Goal: Task Accomplishment & Management: Manage account settings

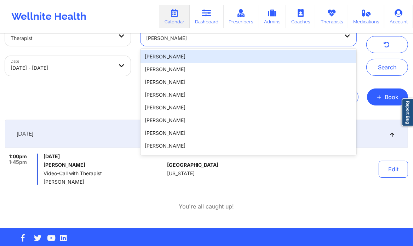
click at [196, 41] on div at bounding box center [242, 38] width 193 height 8
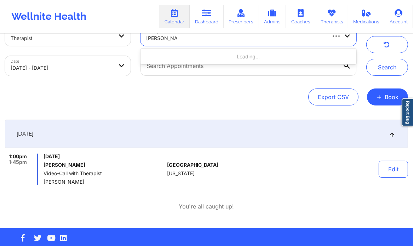
type input "[PERSON_NAME]"
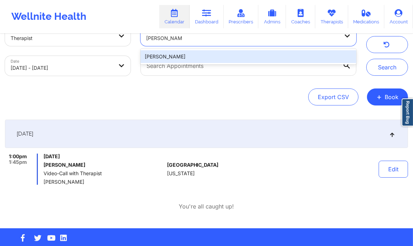
click at [224, 56] on div "[PERSON_NAME]" at bounding box center [249, 56] width 216 height 13
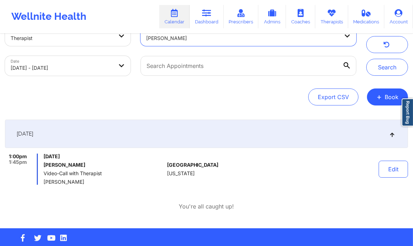
select select "2025-8"
select select "2025-9"
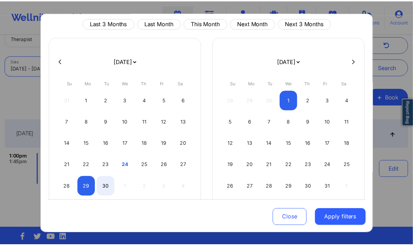
scroll to position [40, 0]
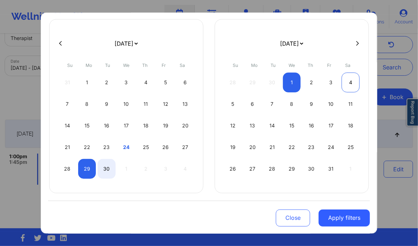
click at [342, 83] on div "4" at bounding box center [351, 83] width 18 height 20
select select "2025-9"
select select "2025-10"
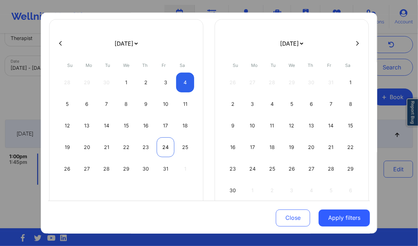
select select "2025-9"
select select "2025-10"
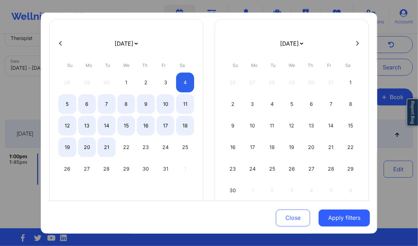
select select "2025-9"
select select "2025-10"
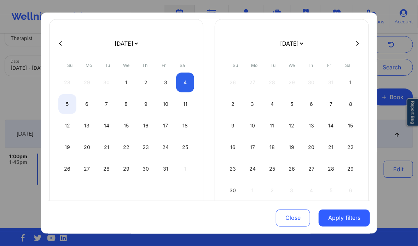
click at [60, 41] on icon at bounding box center [60, 43] width 3 height 5
select select "2025-8"
select select "2025-9"
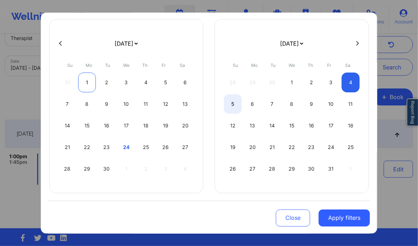
select select "2025-8"
select select "2025-9"
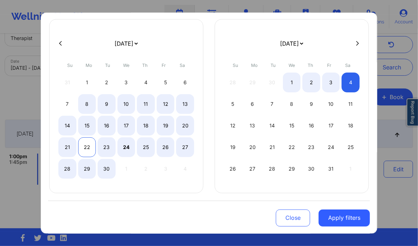
select select "2025-8"
select select "2025-9"
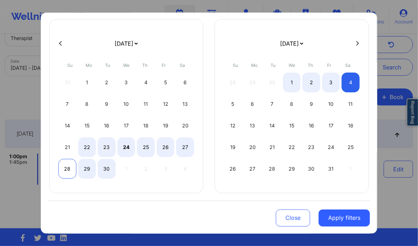
select select "2025-8"
select select "2025-9"
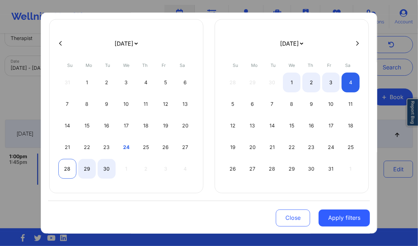
click at [65, 167] on div "28" at bounding box center [67, 169] width 18 height 20
select select "2025-8"
select select "2025-9"
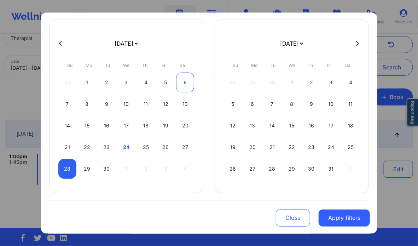
select select "2025-8"
select select "2025-9"
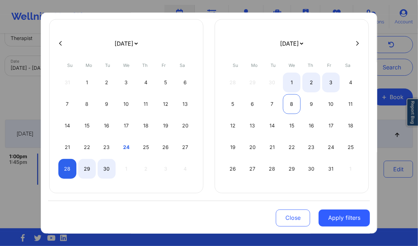
select select "2025-8"
select select "2025-9"
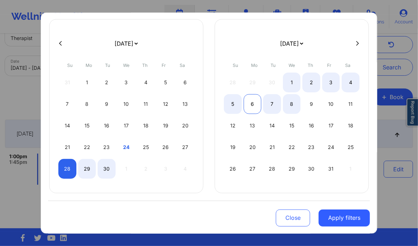
select select "2025-8"
select select "2025-9"
click at [256, 102] on div "6" at bounding box center [253, 104] width 18 height 20
select select "2025-8"
select select "2025-9"
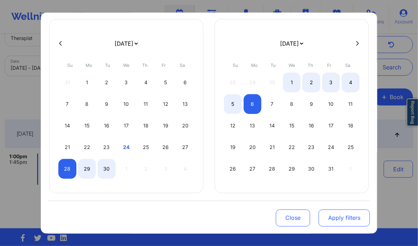
click at [350, 218] on button "Apply filters" at bounding box center [344, 217] width 51 height 17
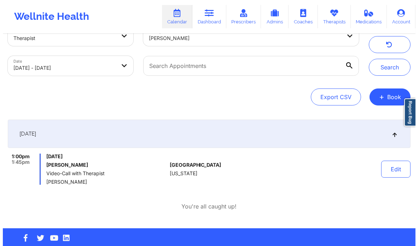
scroll to position [0, 0]
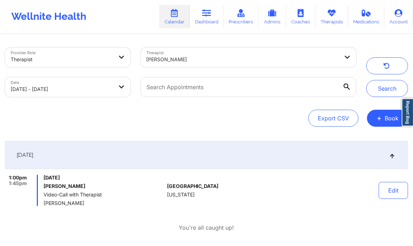
click at [113, 86] on body "Wellnite Health Calendar Dashboard Prescribers Admins Coaches Therapists Medica…" at bounding box center [206, 123] width 413 height 246
select select "2025-8"
select select "2025-9"
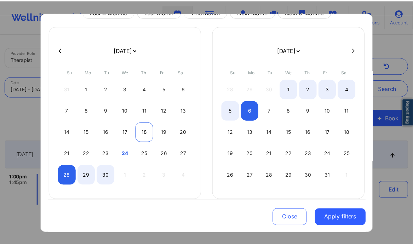
scroll to position [39, 0]
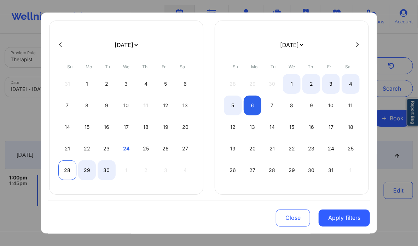
click at [67, 167] on div "28" at bounding box center [67, 170] width 18 height 20
select select "2025-8"
select select "2025-9"
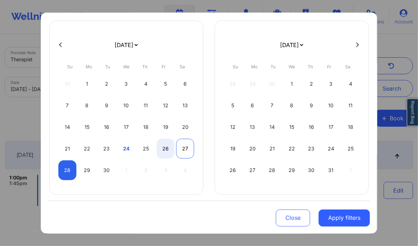
select select "2025-8"
select select "2025-9"
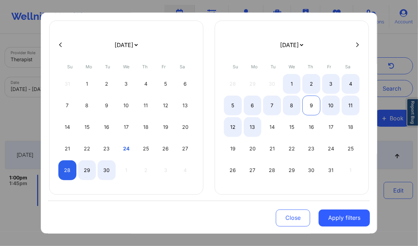
select select "2025-8"
select select "2025-9"
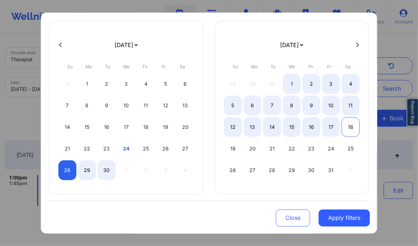
select select "2025-8"
select select "2025-9"
click at [348, 124] on div "18" at bounding box center [351, 127] width 18 height 20
select select "2025-8"
select select "2025-9"
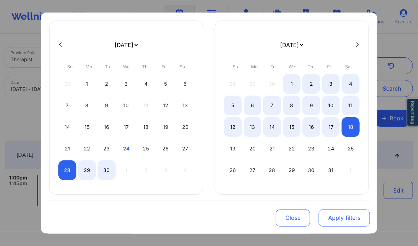
click at [350, 218] on button "Apply filters" at bounding box center [344, 217] width 51 height 17
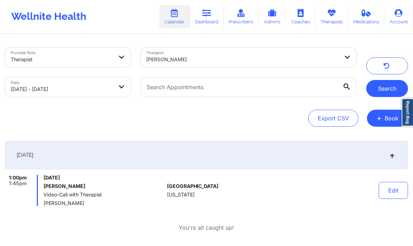
click at [382, 90] on button "Search" at bounding box center [387, 88] width 42 height 17
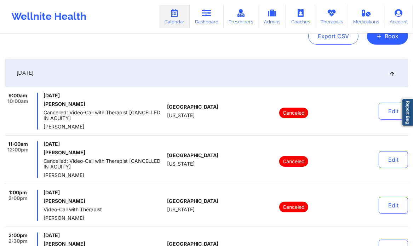
scroll to position [82, 0]
click at [395, 69] on div "[DATE]" at bounding box center [206, 73] width 403 height 28
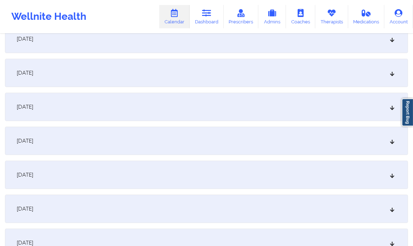
scroll to position [154, 0]
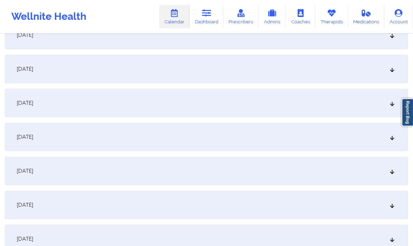
click at [137, 73] on div "[DATE]" at bounding box center [206, 69] width 403 height 28
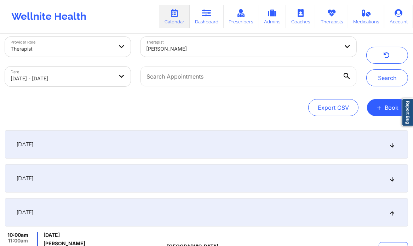
scroll to position [0, 0]
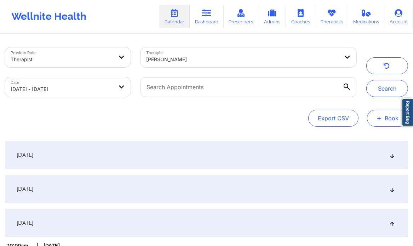
click at [378, 116] on span "+" at bounding box center [379, 118] width 5 height 4
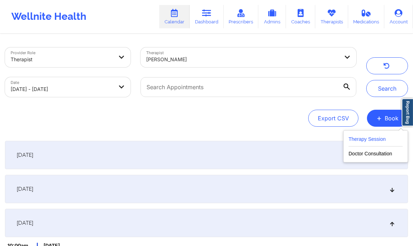
click at [373, 139] on button "Therapy Session" at bounding box center [376, 141] width 54 height 12
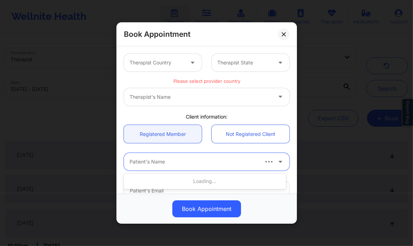
click at [168, 161] on div at bounding box center [194, 162] width 128 height 8
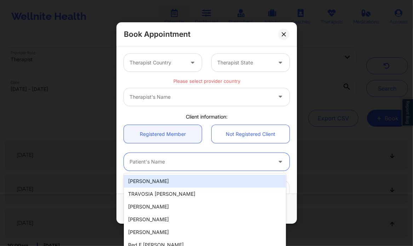
paste input "[PERSON_NAME]"
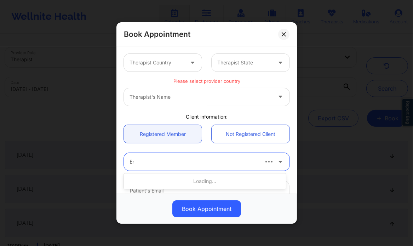
type input "E"
type input "[PERSON_NAME]"
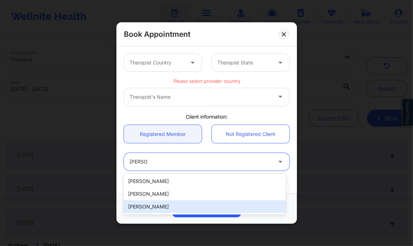
click at [155, 208] on div "[PERSON_NAME]" at bounding box center [205, 206] width 162 height 13
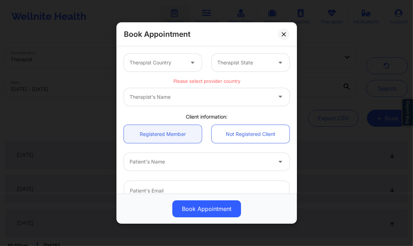
click at [353, 121] on div "Book Appointment Therapist Country Therapist State Please select provider count…" at bounding box center [206, 123] width 413 height 246
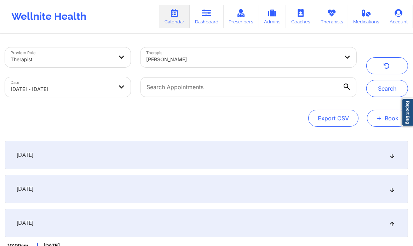
click at [381, 123] on button "+ Book" at bounding box center [387, 118] width 41 height 17
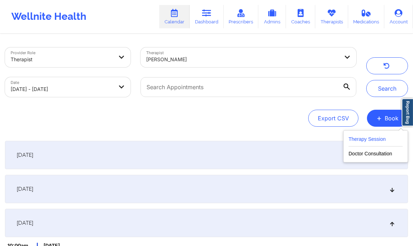
click at [367, 141] on button "Therapy Session" at bounding box center [376, 141] width 54 height 12
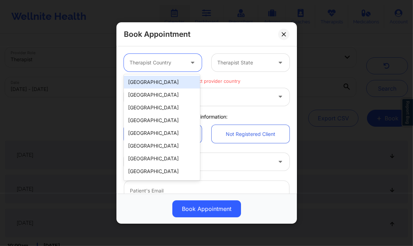
click at [191, 63] on icon at bounding box center [192, 61] width 7 height 6
click at [166, 80] on div "[GEOGRAPHIC_DATA]" at bounding box center [162, 82] width 76 height 13
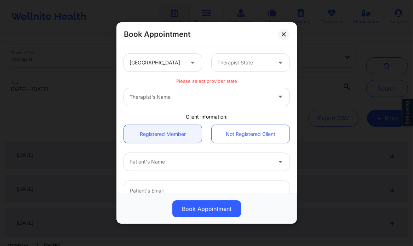
click at [233, 72] on div "United States Therapist State" at bounding box center [207, 63] width 176 height 28
click at [233, 70] on div "Therapist State" at bounding box center [242, 63] width 61 height 18
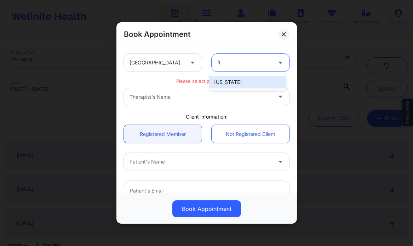
type input "flo"
click at [228, 84] on div "[US_STATE]" at bounding box center [248, 82] width 76 height 13
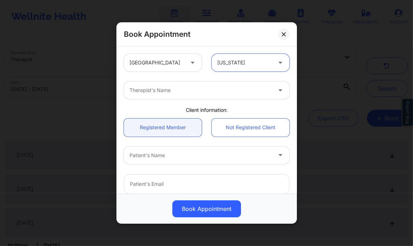
click at [173, 98] on div "Therapist's Name" at bounding box center [198, 90] width 149 height 18
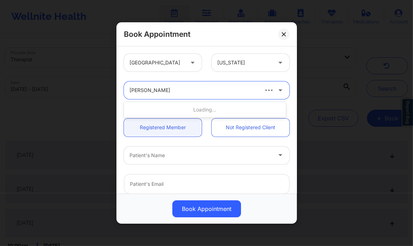
type input "[PERSON_NAME]"
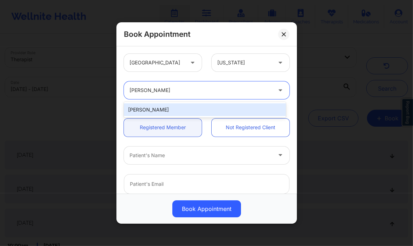
click at [166, 107] on div "[PERSON_NAME]" at bounding box center [205, 109] width 162 height 13
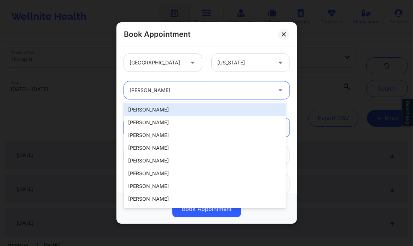
click at [185, 94] on div at bounding box center [201, 90] width 142 height 8
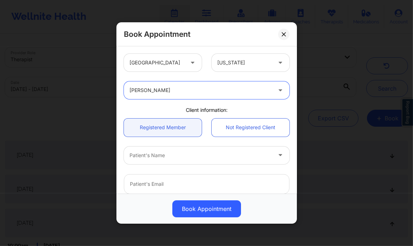
click at [178, 93] on div at bounding box center [201, 90] width 142 height 8
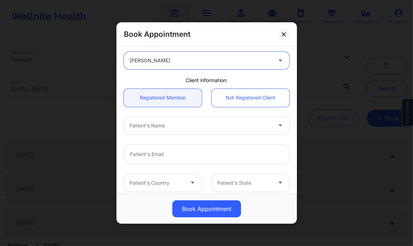
scroll to position [30, 0]
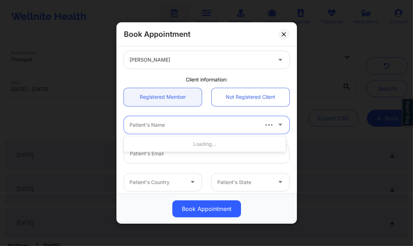
click at [167, 130] on div "Patient's Name" at bounding box center [191, 125] width 135 height 18
type input "erin elizabeth"
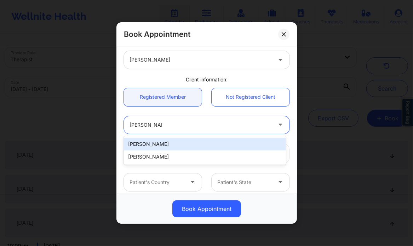
click at [187, 145] on div "[PERSON_NAME]" at bounding box center [205, 144] width 162 height 13
type input "[EMAIL_ADDRESS][DOMAIN_NAME]"
type input "[PHONE_NUMBER]"
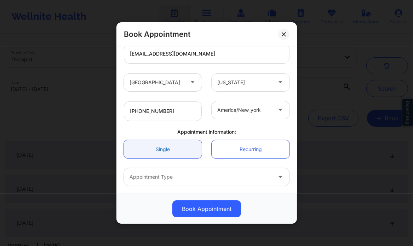
scroll to position [157, 0]
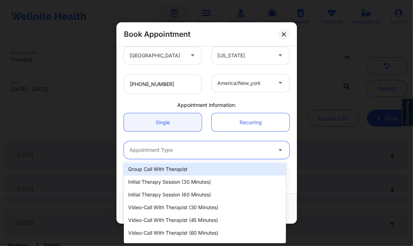
click at [162, 155] on div "Appointment Type" at bounding box center [198, 150] width 149 height 18
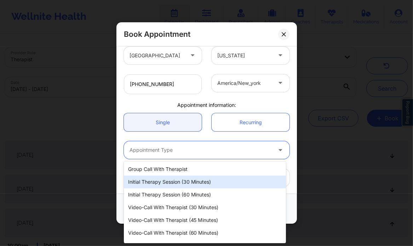
click at [165, 181] on div "Initial Therapy Session (30 minutes)" at bounding box center [205, 182] width 162 height 13
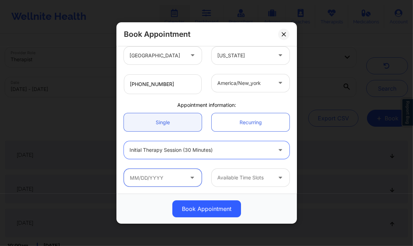
click at [165, 181] on input "text" at bounding box center [163, 178] width 78 height 18
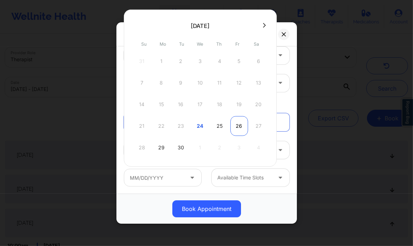
click at [241, 123] on div "26" at bounding box center [239, 126] width 18 height 20
type input "09/26/2025"
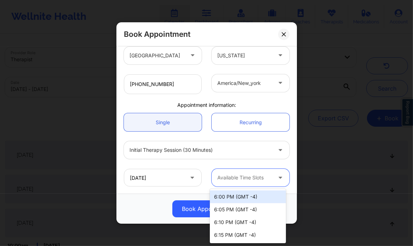
click at [263, 177] on div at bounding box center [244, 177] width 55 height 8
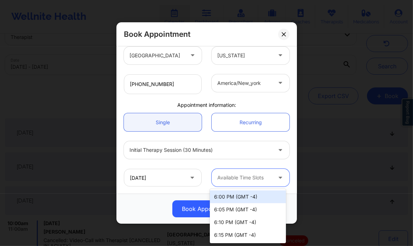
scroll to position [23, 0]
click at [260, 196] on div "6:00 PM (GMT -4)" at bounding box center [248, 196] width 76 height 13
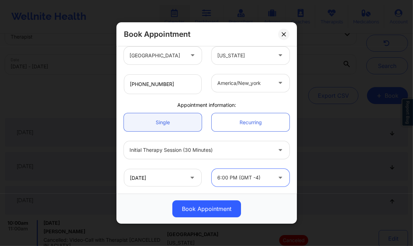
click at [194, 151] on div at bounding box center [201, 150] width 142 height 8
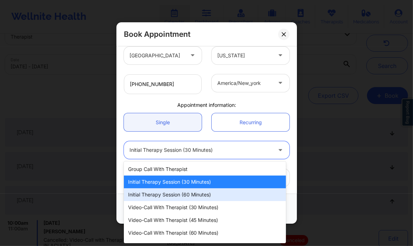
click at [201, 200] on div "Initial Therapy Session (60 minutes)" at bounding box center [205, 194] width 162 height 13
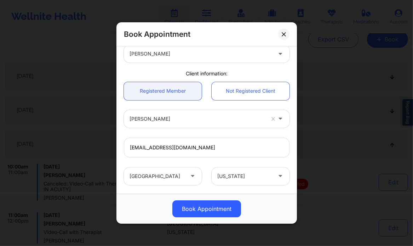
scroll to position [35, 0]
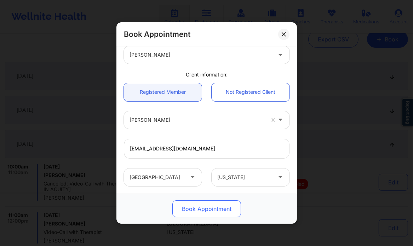
click at [205, 209] on button "Book Appointment" at bounding box center [206, 208] width 69 height 17
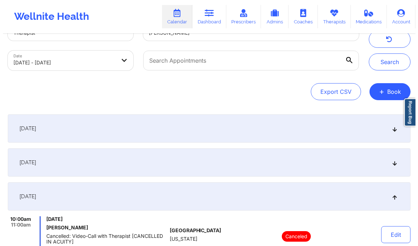
scroll to position [0, 0]
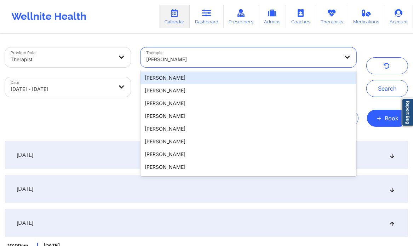
click at [195, 62] on div at bounding box center [242, 59] width 193 height 8
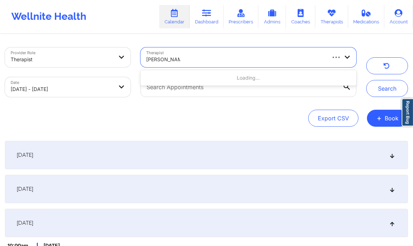
type input "brianna mclaug"
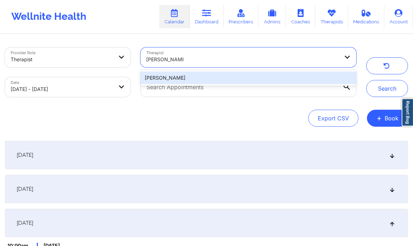
click at [195, 79] on div "[PERSON_NAME]" at bounding box center [249, 78] width 216 height 13
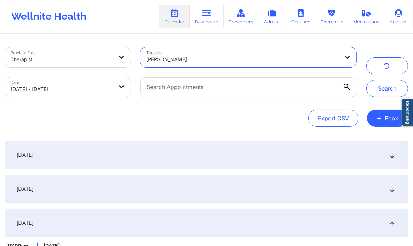
select select "2025-8"
select select "2025-9"
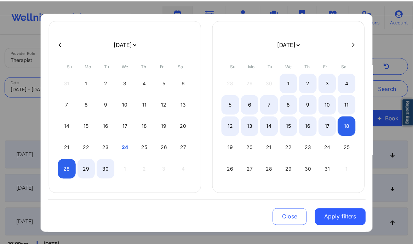
scroll to position [40, 0]
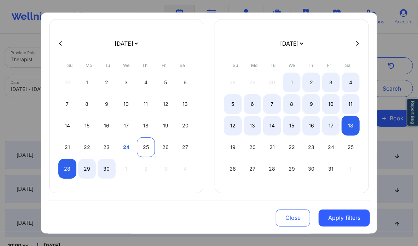
click at [145, 144] on div "25" at bounding box center [146, 147] width 18 height 20
select select "2025-8"
select select "2025-9"
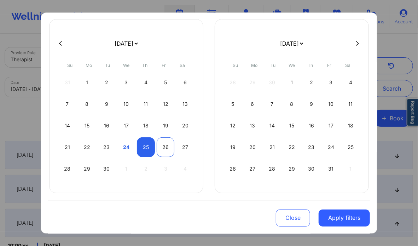
select select "2025-8"
select select "2025-9"
select select "2025-8"
select select "2025-9"
click at [183, 143] on div "27" at bounding box center [185, 147] width 18 height 20
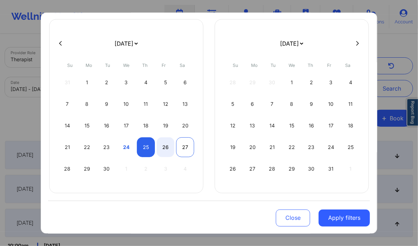
select select "2025-8"
select select "2025-9"
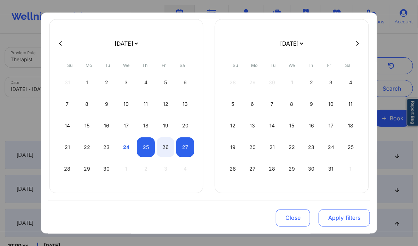
click at [343, 219] on button "Apply filters" at bounding box center [344, 217] width 51 height 17
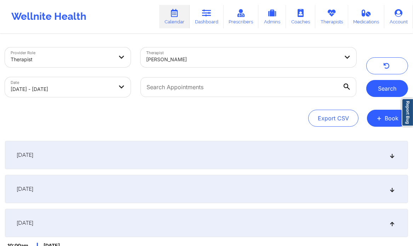
click at [379, 86] on button "Search" at bounding box center [387, 88] width 42 height 17
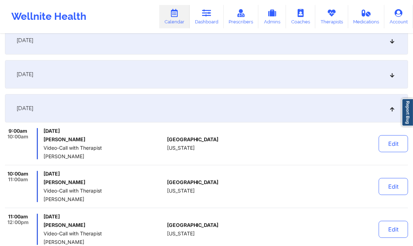
scroll to position [0, 0]
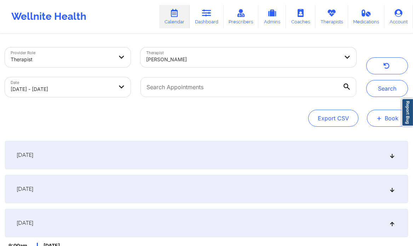
click at [392, 118] on button "+ Book" at bounding box center [387, 118] width 41 height 17
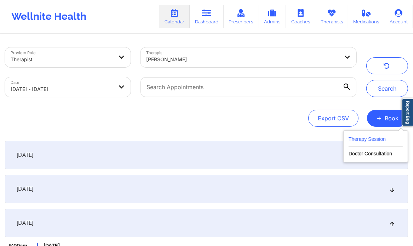
click at [372, 143] on button "Therapy Session" at bounding box center [376, 141] width 54 height 12
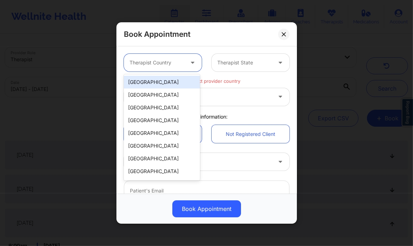
click at [188, 57] on div at bounding box center [193, 63] width 17 height 18
click at [173, 80] on div "[GEOGRAPHIC_DATA]" at bounding box center [162, 82] width 76 height 13
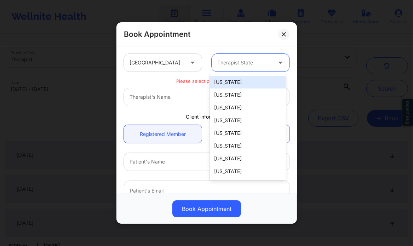
click at [261, 66] on div at bounding box center [244, 62] width 55 height 8
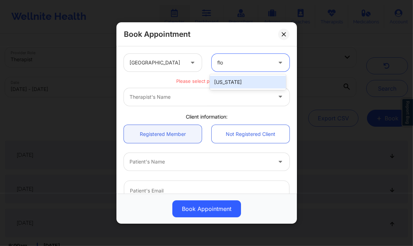
type input "flor"
click at [240, 84] on div "[US_STATE]" at bounding box center [248, 82] width 76 height 13
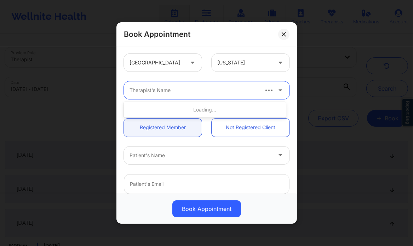
click at [219, 90] on div at bounding box center [194, 90] width 128 height 8
type input "[PERSON_NAME]"
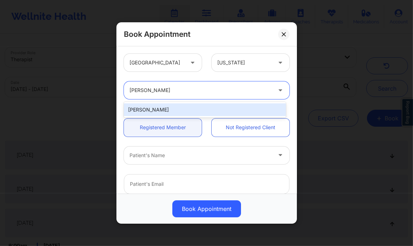
click at [205, 106] on div "[PERSON_NAME]" at bounding box center [205, 109] width 162 height 13
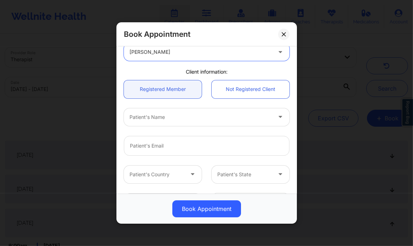
scroll to position [41, 0]
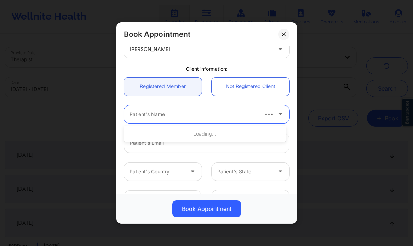
click at [172, 122] on div "Patient's Name" at bounding box center [191, 114] width 135 height 18
type input "Erin eliza"
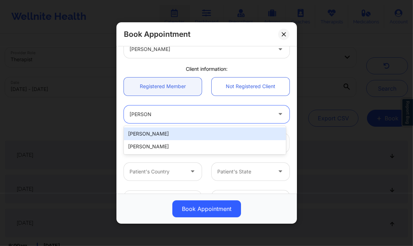
click at [181, 134] on div "[PERSON_NAME]" at bounding box center [205, 133] width 162 height 13
type input "[EMAIL_ADDRESS][DOMAIN_NAME]"
type input "[PHONE_NUMBER]"
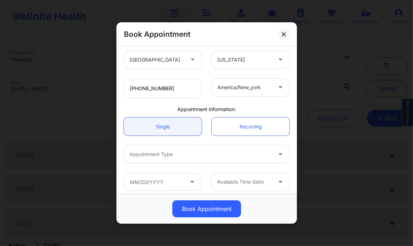
scroll to position [157, 0]
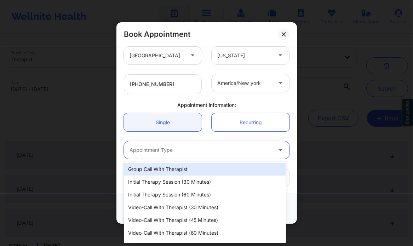
click at [178, 150] on div at bounding box center [201, 150] width 142 height 8
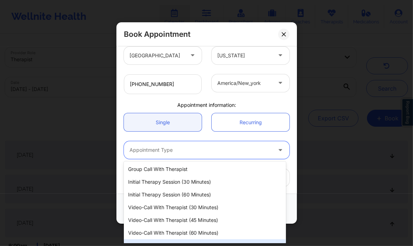
click at [201, 241] on div "Couple/Family Therapy Session" at bounding box center [205, 245] width 162 height 13
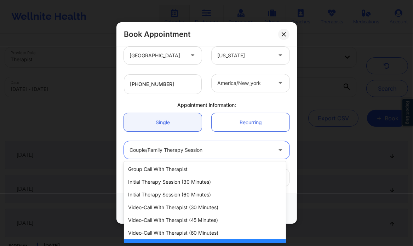
click at [188, 151] on div at bounding box center [201, 150] width 142 height 8
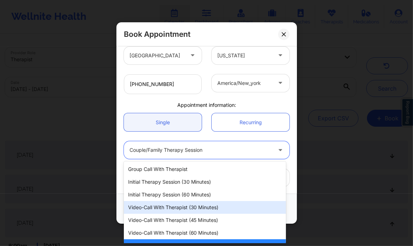
scroll to position [10, 0]
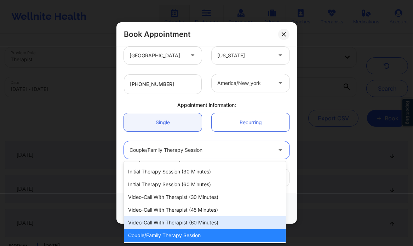
click at [199, 225] on div "Video-Call with Therapist (60 minutes)" at bounding box center [205, 222] width 162 height 13
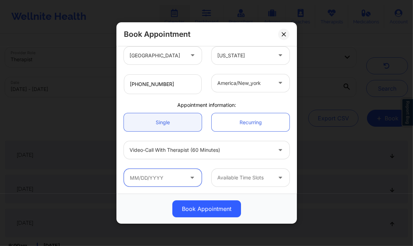
click at [164, 175] on input "text" at bounding box center [163, 178] width 78 height 18
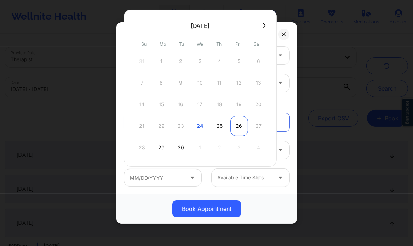
click at [237, 130] on div "26" at bounding box center [239, 126] width 18 height 20
type input "09/26/2025"
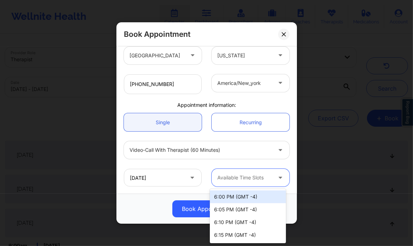
click at [253, 178] on div at bounding box center [244, 177] width 55 height 8
click at [251, 198] on div "6:00 PM (GMT -4)" at bounding box center [248, 196] width 76 height 13
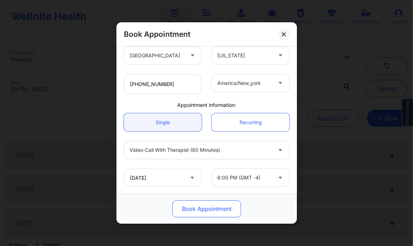
click at [214, 205] on button "Book Appointment" at bounding box center [206, 208] width 69 height 17
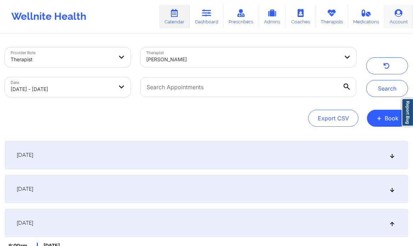
click at [393, 15] on link "Account" at bounding box center [398, 16] width 29 height 23
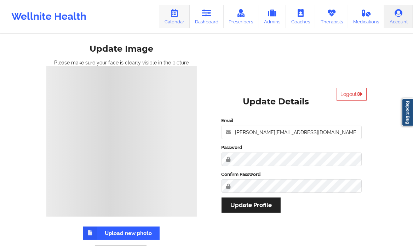
click at [172, 21] on link "Calendar" at bounding box center [174, 16] width 30 height 23
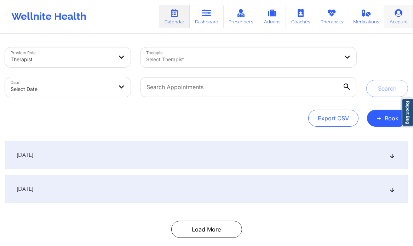
click at [401, 21] on link "Account" at bounding box center [398, 16] width 29 height 23
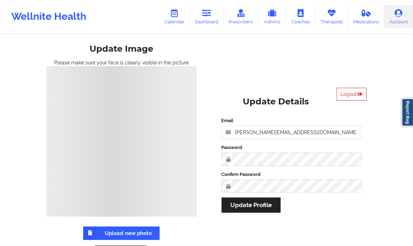
click at [352, 95] on button "Logout" at bounding box center [352, 94] width 30 height 13
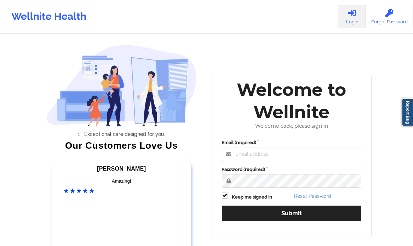
click at [255, 126] on div "Welcome back, please sign in" at bounding box center [292, 126] width 150 height 6
click at [253, 153] on input "Email (required)" at bounding box center [292, 154] width 140 height 13
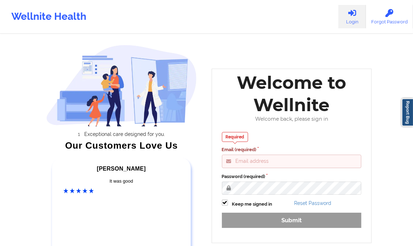
type input "clifford@wellnite.com"
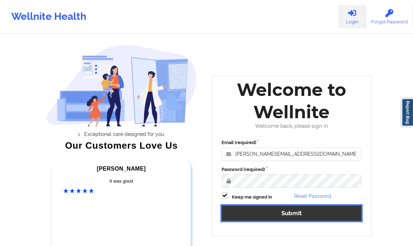
click at [302, 212] on button "Submit" at bounding box center [292, 213] width 140 height 15
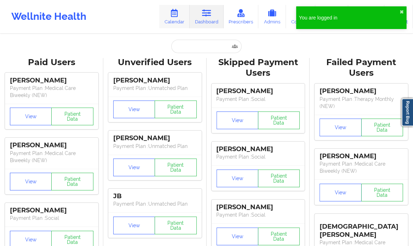
click at [180, 21] on link "Calendar" at bounding box center [174, 16] width 30 height 23
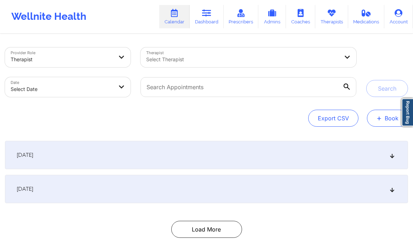
click at [379, 120] on span "+" at bounding box center [379, 118] width 5 height 4
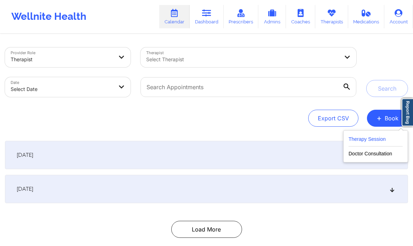
click at [373, 141] on button "Therapy Session" at bounding box center [376, 141] width 54 height 12
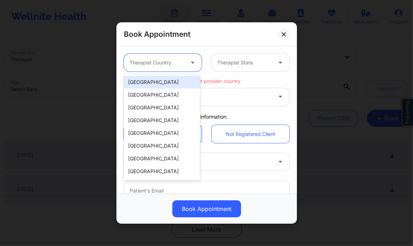
click at [167, 68] on div "Therapist Country" at bounding box center [154, 63] width 61 height 18
click at [166, 84] on div "[GEOGRAPHIC_DATA]" at bounding box center [162, 82] width 76 height 13
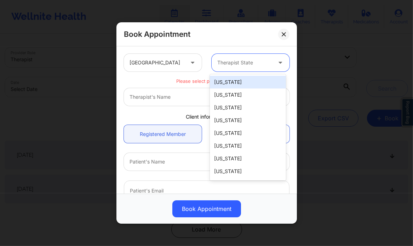
click at [244, 60] on div at bounding box center [244, 62] width 55 height 8
type input "fl"
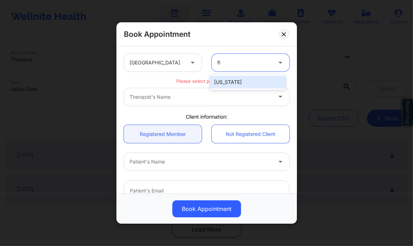
click at [222, 82] on div "[US_STATE]" at bounding box center [248, 82] width 76 height 13
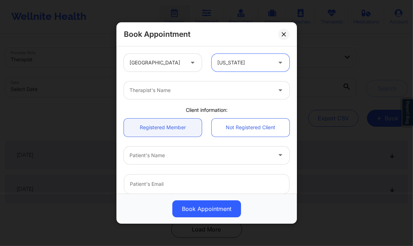
click at [204, 90] on div at bounding box center [201, 90] width 142 height 8
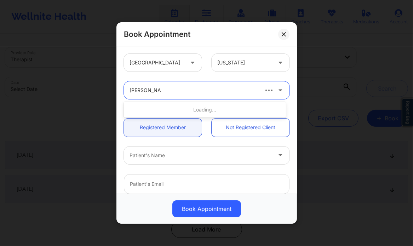
type input "brianna mclau"
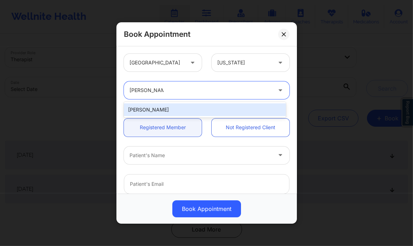
click at [203, 108] on div "[PERSON_NAME]" at bounding box center [205, 109] width 162 height 13
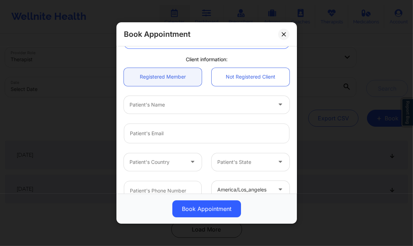
scroll to position [52, 0]
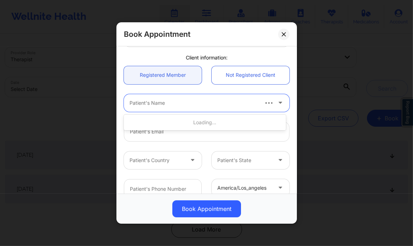
click at [172, 102] on div at bounding box center [194, 103] width 128 height 8
type input "Erin eliza"
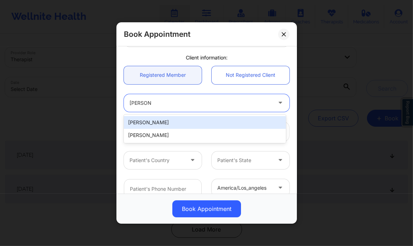
click at [187, 123] on div "[PERSON_NAME]" at bounding box center [205, 122] width 162 height 13
type input "[EMAIL_ADDRESS][DOMAIN_NAME]"
type input "[PHONE_NUMBER]"
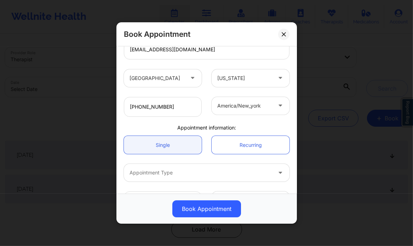
scroll to position [157, 0]
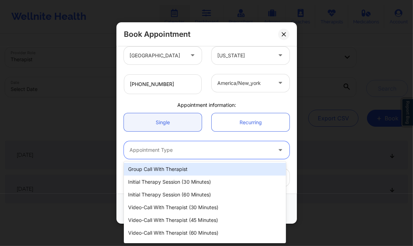
click at [176, 152] on div at bounding box center [201, 150] width 142 height 8
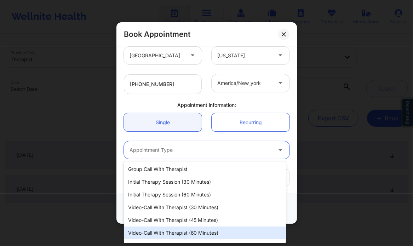
click at [161, 234] on div "Video-Call with Therapist (60 minutes)" at bounding box center [205, 233] width 162 height 13
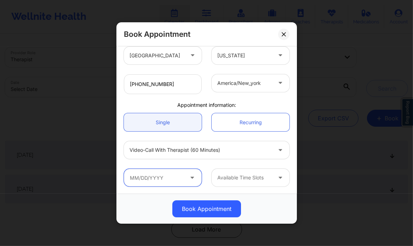
click at [167, 179] on input "text" at bounding box center [163, 178] width 78 height 18
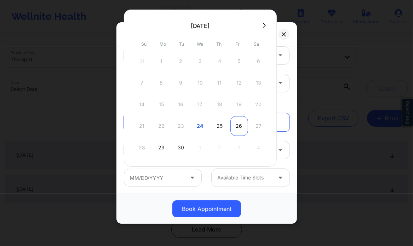
click at [238, 122] on div "26" at bounding box center [239, 126] width 18 height 20
type input "09/26/2025"
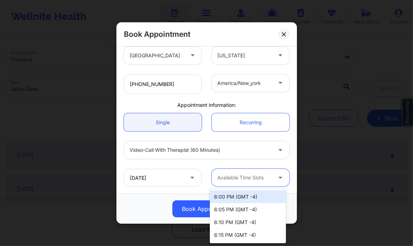
click at [243, 173] on div at bounding box center [244, 177] width 55 height 8
click at [243, 195] on div "6:00 PM (GMT -4)" at bounding box center [248, 196] width 76 height 13
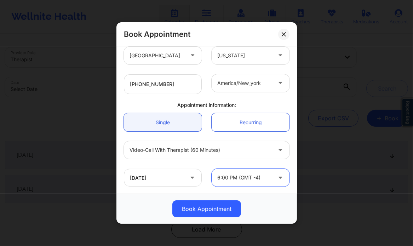
scroll to position [38, 0]
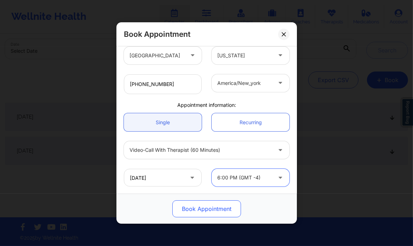
click at [215, 206] on button "Book Appointment" at bounding box center [206, 208] width 69 height 17
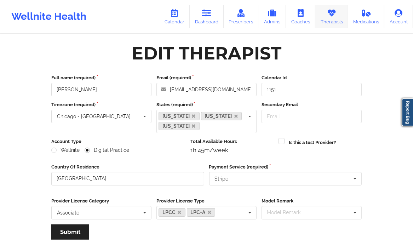
click at [333, 22] on link "Therapists" at bounding box center [331, 16] width 33 height 23
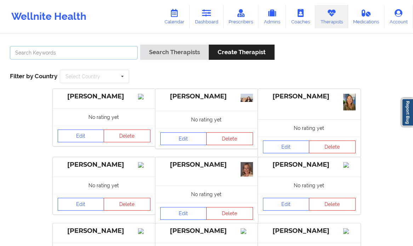
click at [98, 49] on input "text" at bounding box center [74, 52] width 128 height 13
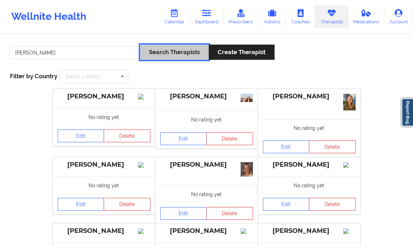
click at [163, 57] on button "Search Therapists" at bounding box center [174, 52] width 69 height 15
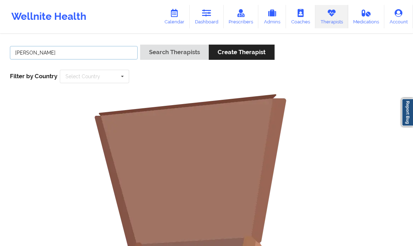
click at [57, 52] on input "[PERSON_NAME]" at bounding box center [74, 52] width 128 height 13
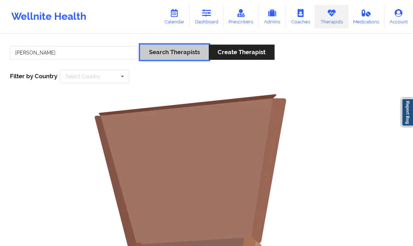
click at [161, 57] on button "Search Therapists" at bounding box center [174, 52] width 69 height 15
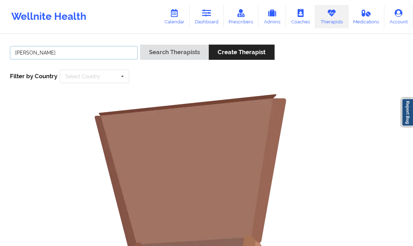
click at [50, 50] on input "[PERSON_NAME]" at bounding box center [74, 52] width 128 height 13
type input "[PERSON_NAME]"
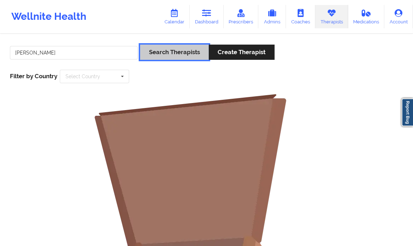
click at [171, 55] on button "Search Therapists" at bounding box center [174, 52] width 69 height 15
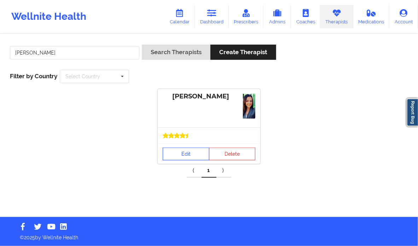
click at [166, 157] on link "Edit" at bounding box center [186, 154] width 47 height 13
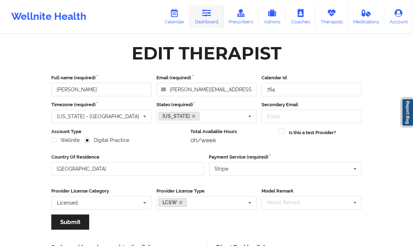
click at [214, 23] on link "Dashboard" at bounding box center [207, 16] width 34 height 23
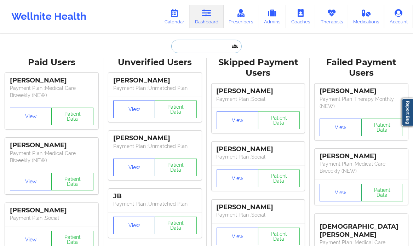
click at [212, 43] on input "text" at bounding box center [206, 46] width 70 height 13
paste input "[PERSON_NAME]"
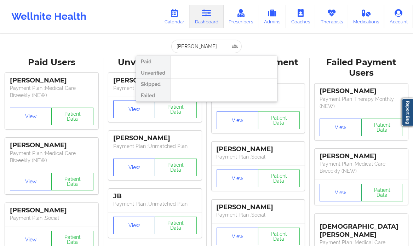
click at [223, 78] on div at bounding box center [224, 72] width 107 height 11
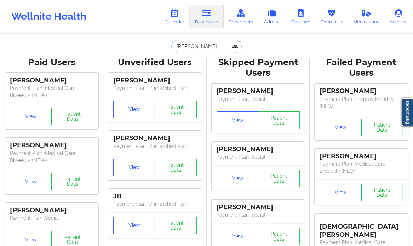
click at [210, 47] on input "[PERSON_NAME]" at bounding box center [206, 46] width 70 height 13
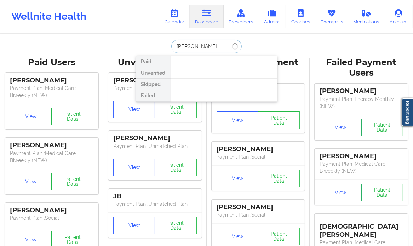
type input "[PERSON_NAME]"
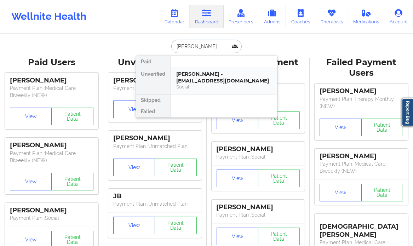
click at [191, 84] on div "Social" at bounding box center [224, 87] width 95 height 6
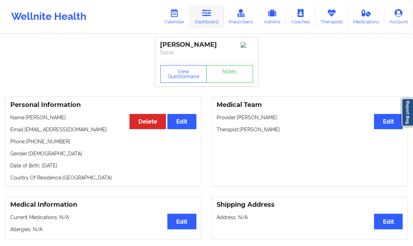
click at [201, 17] on link "Dashboard" at bounding box center [207, 16] width 34 height 23
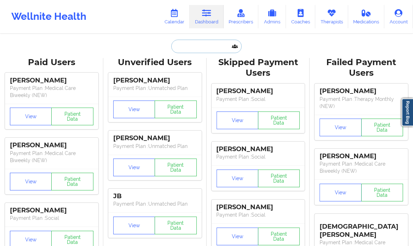
click at [193, 46] on input "text" at bounding box center [206, 46] width 70 height 13
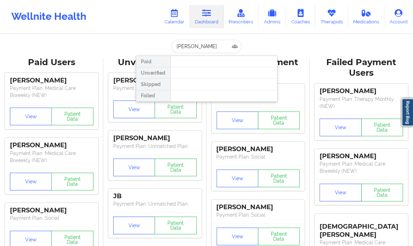
click at [208, 63] on div at bounding box center [224, 61] width 107 height 11
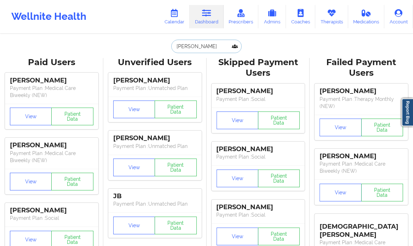
click at [191, 49] on input "[PERSON_NAME]" at bounding box center [206, 46] width 70 height 13
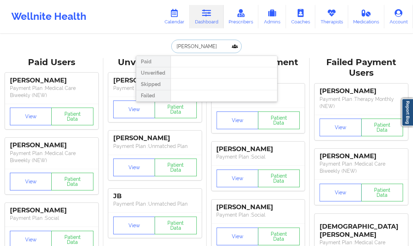
paste input "[EMAIL_ADDRESS][DOMAIN_NAME]"
type input "[EMAIL_ADDRESS][DOMAIN_NAME]"
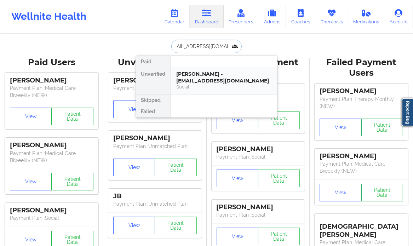
click at [258, 83] on div "[PERSON_NAME] - [EMAIL_ADDRESS][DOMAIN_NAME]" at bounding box center [224, 77] width 95 height 13
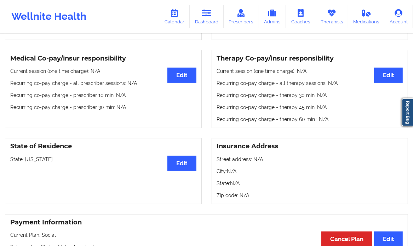
scroll to position [204, 0]
